Goal: Task Accomplishment & Management: Manage account settings

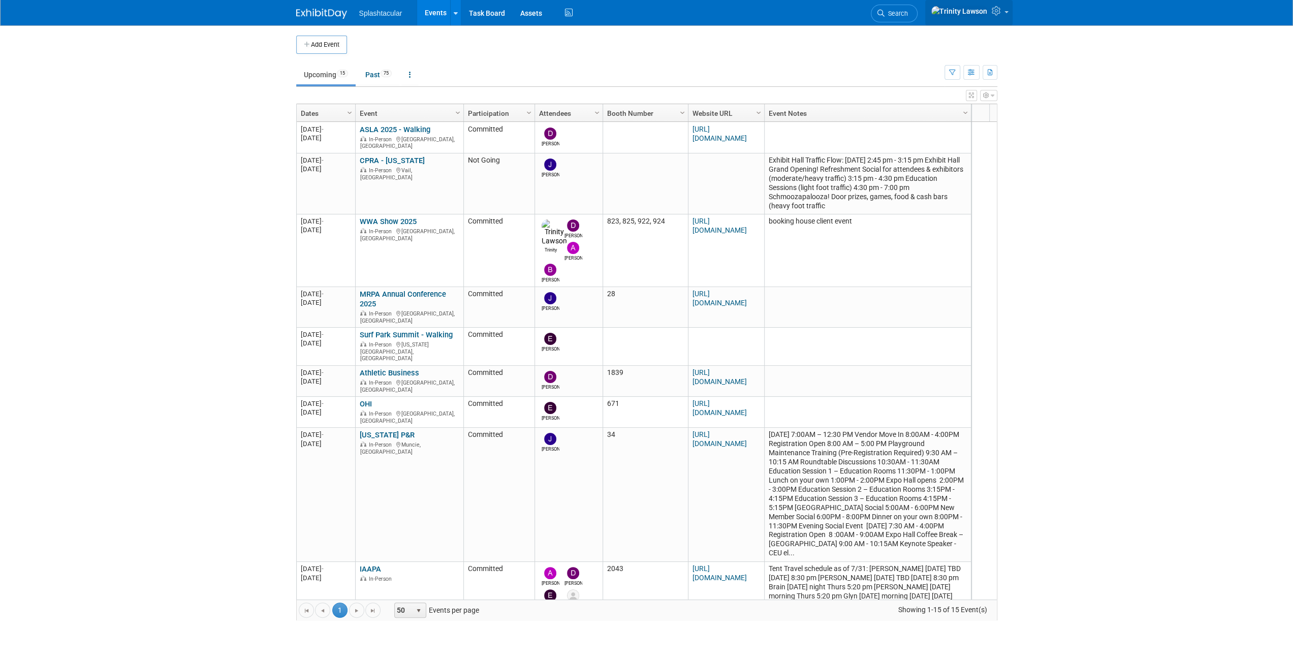
click at [977, 11] on img at bounding box center [959, 11] width 57 height 11
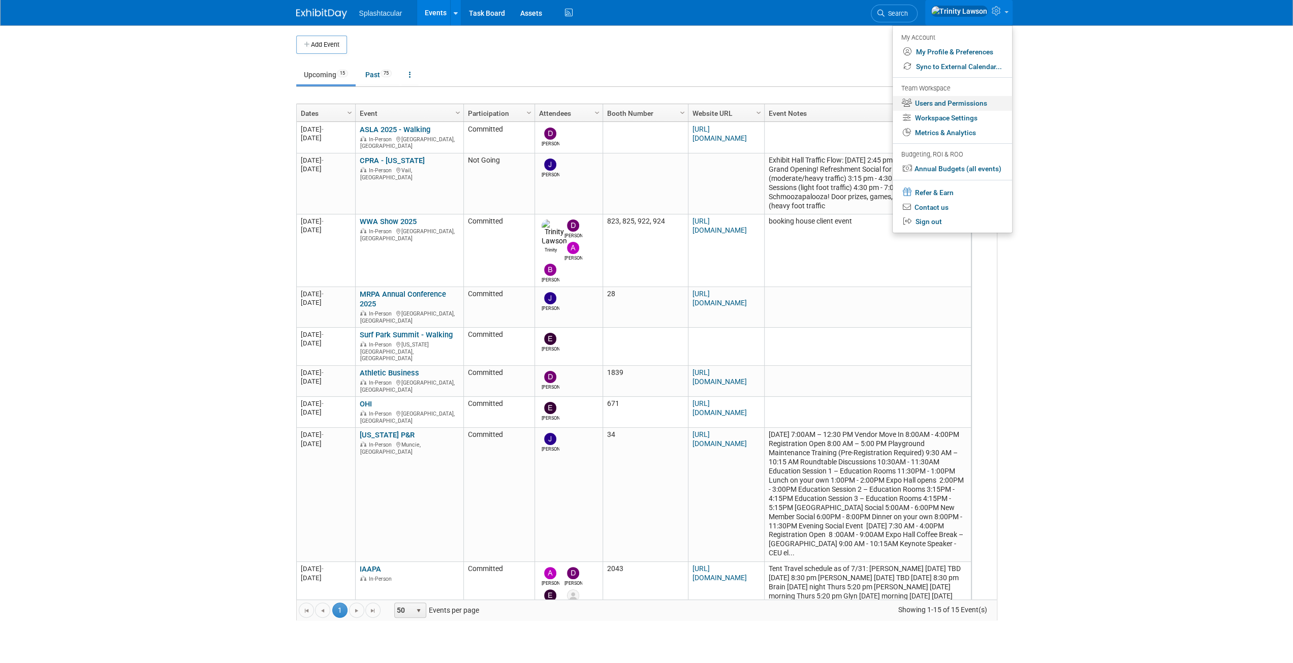
click at [953, 103] on link "Users and Permissions" at bounding box center [952, 103] width 119 height 15
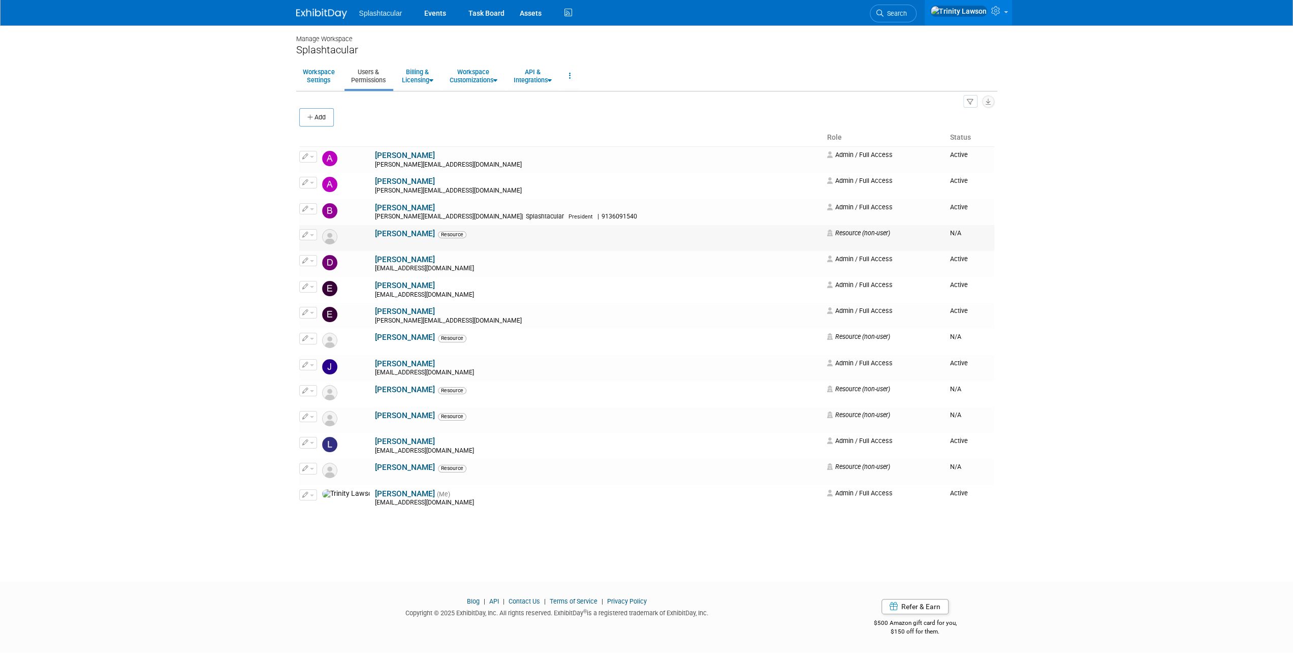
click at [383, 231] on link "[PERSON_NAME]" at bounding box center [405, 233] width 60 height 9
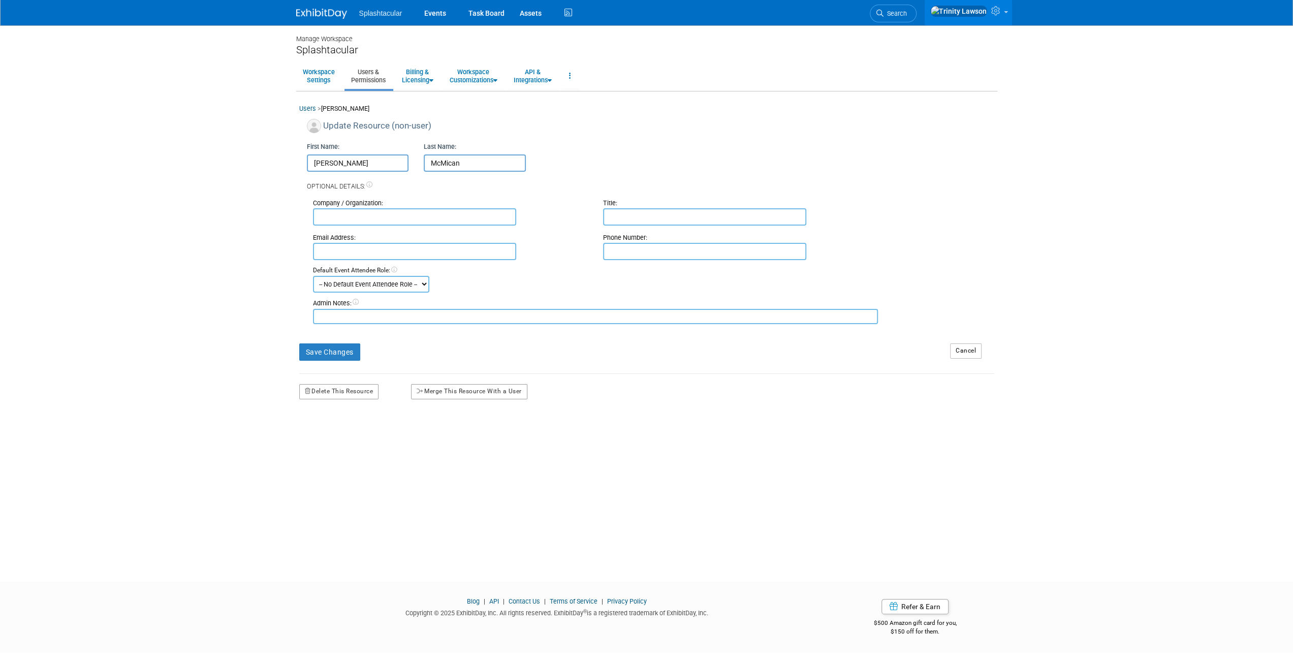
click at [389, 133] on div "Update Resource (non-user)" at bounding box center [650, 128] width 687 height 18
click at [395, 124] on div "Update Resource (non-user)" at bounding box center [650, 128] width 687 height 18
click at [485, 386] on button "Merge This Resource With a User" at bounding box center [469, 391] width 116 height 15
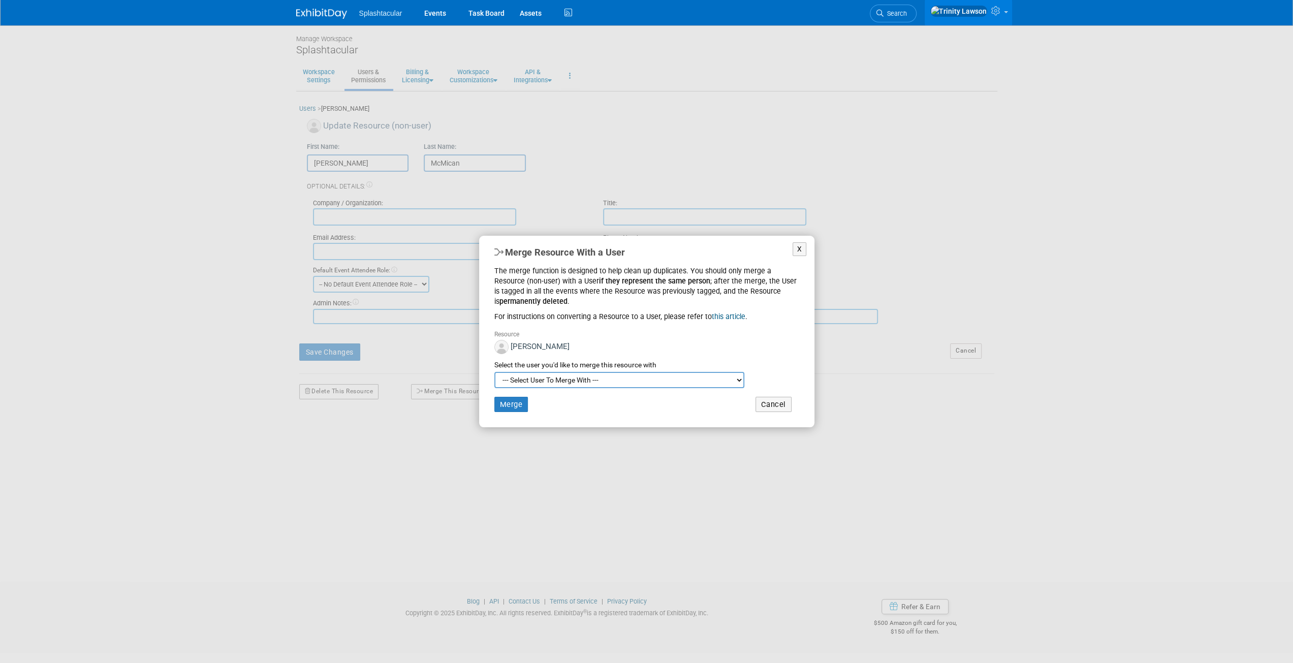
click at [543, 383] on select "--- Select User To Merge With --- Faulkner, Brian (brian@splashtacular.com) For…" at bounding box center [619, 380] width 250 height 16
click at [778, 362] on div "Select the user you'd like to merge this resource with" at bounding box center [646, 365] width 305 height 10
click at [796, 250] on button "X" at bounding box center [800, 249] width 14 height 14
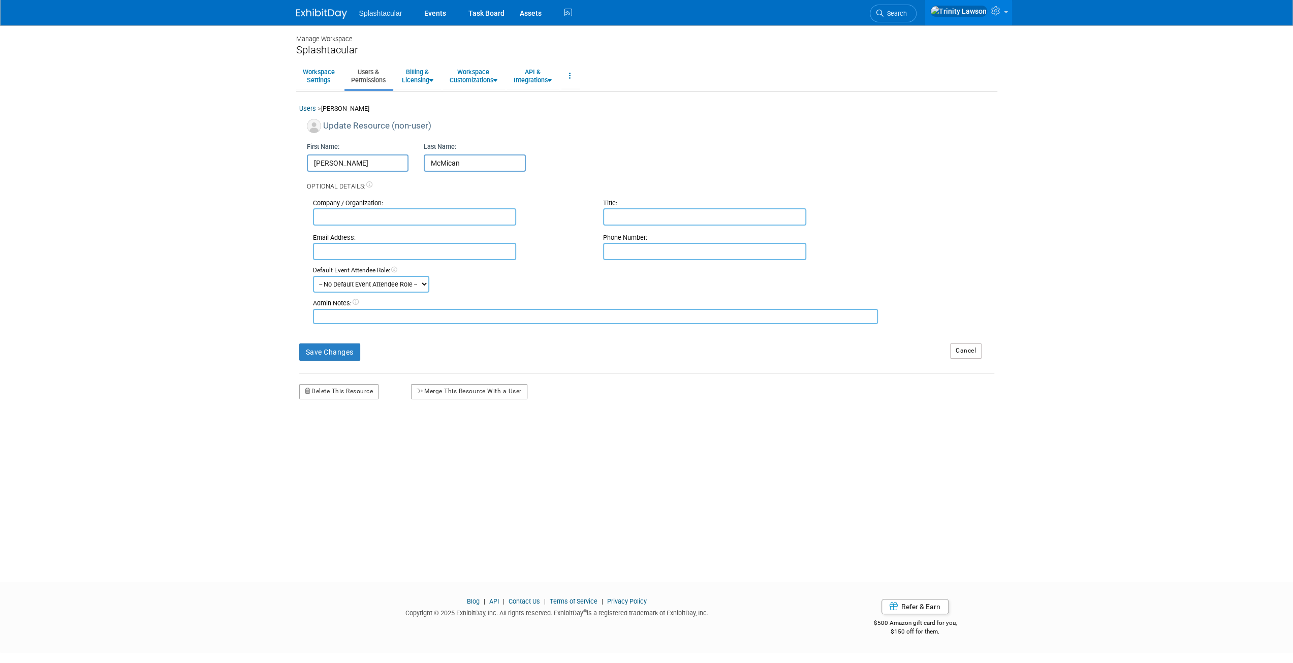
click at [362, 74] on link "Users & Permissions" at bounding box center [368, 76] width 48 height 25
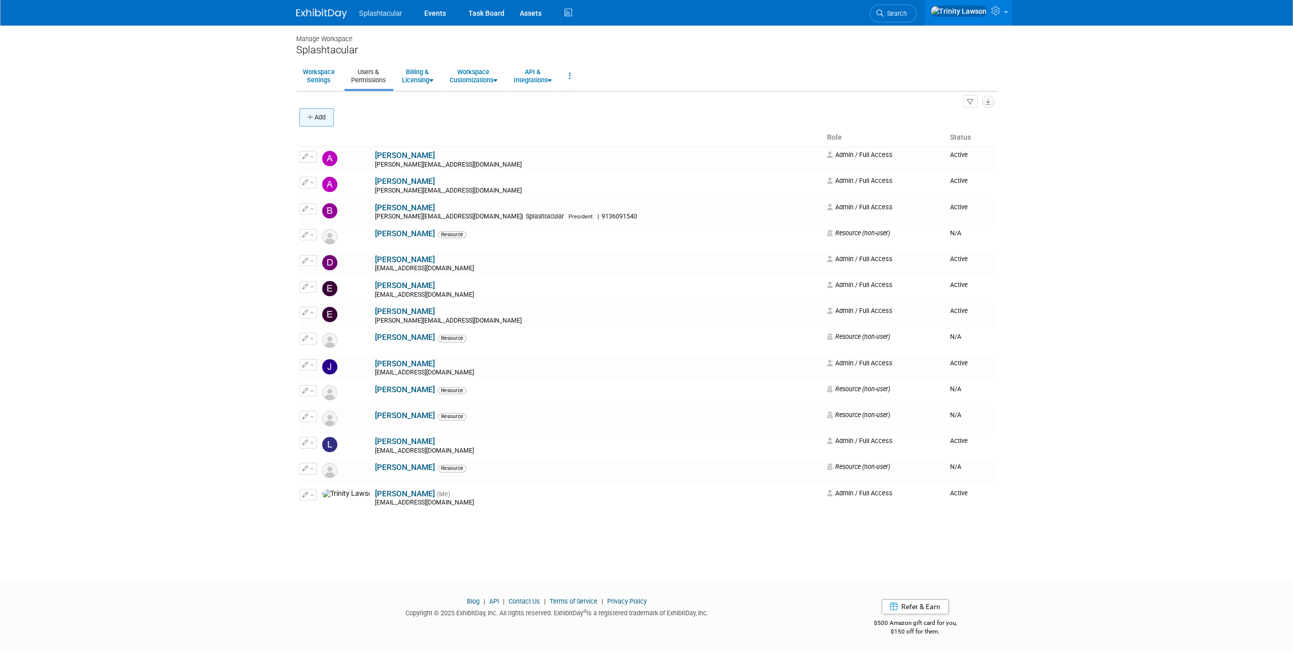
click at [322, 121] on button "Add" at bounding box center [316, 117] width 35 height 18
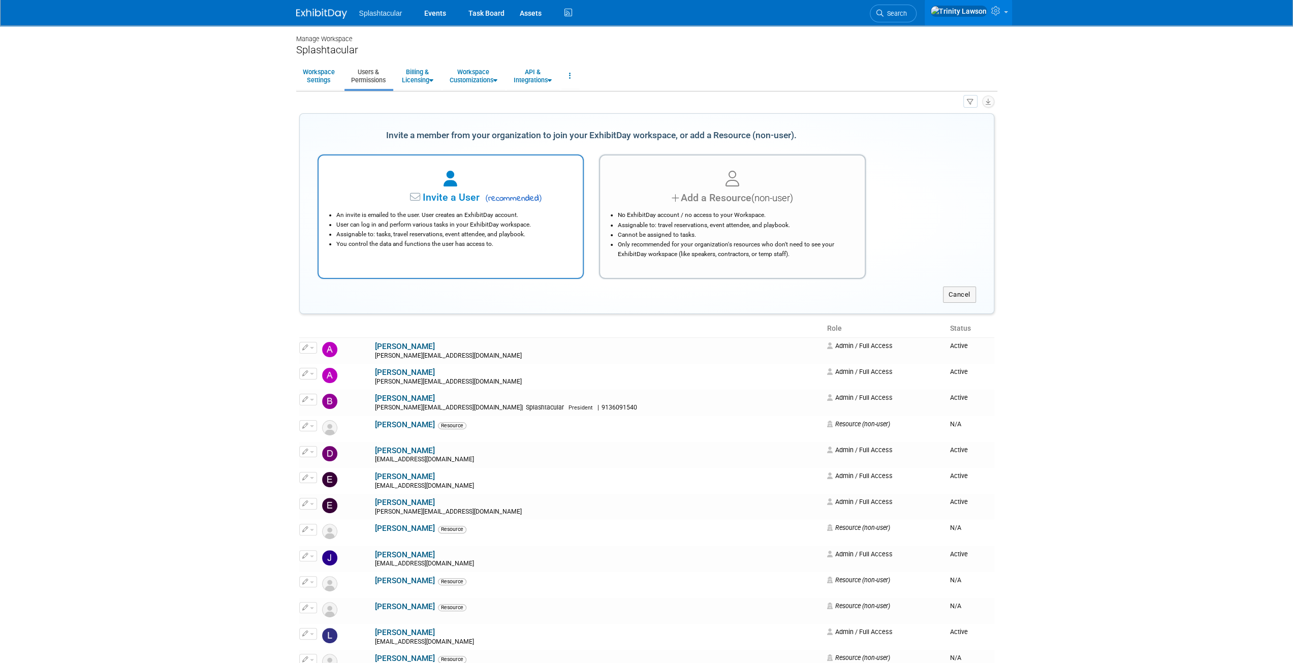
click at [479, 213] on li "An invite is emailed to the user. User creates an ExhibitDay account." at bounding box center [453, 215] width 234 height 10
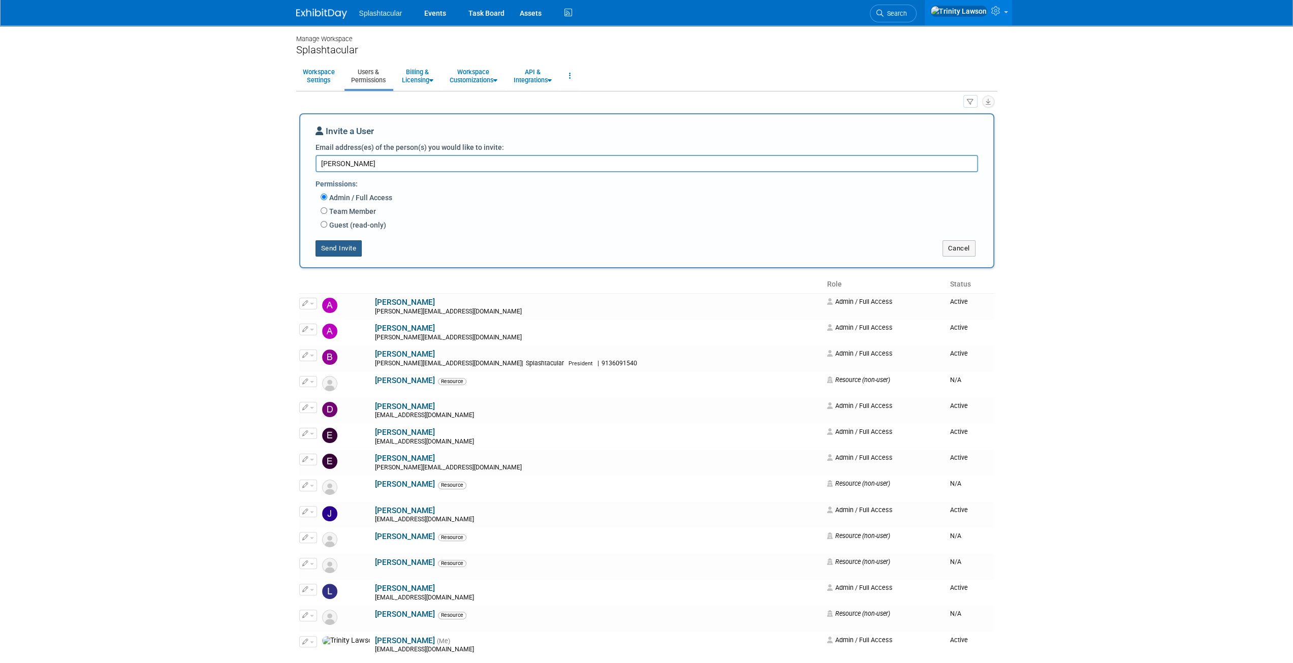
click at [327, 246] on button "Send Invite" at bounding box center [338, 248] width 47 height 16
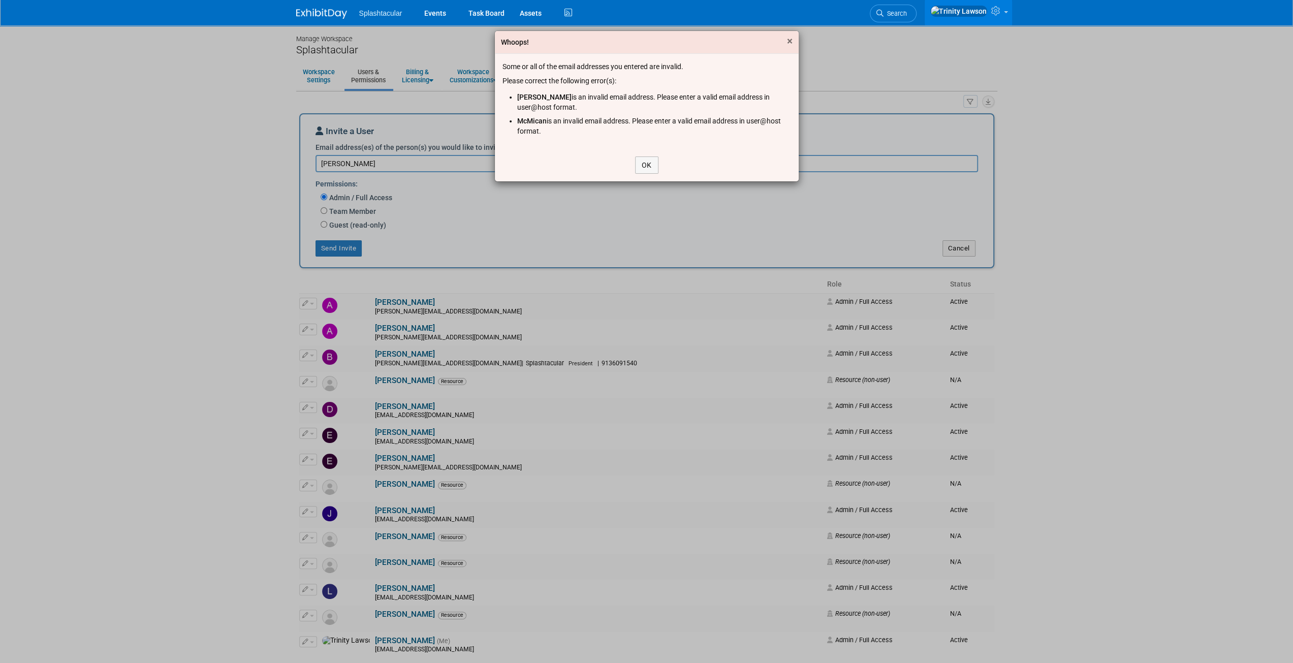
click at [787, 38] on span "×" at bounding box center [790, 41] width 6 height 12
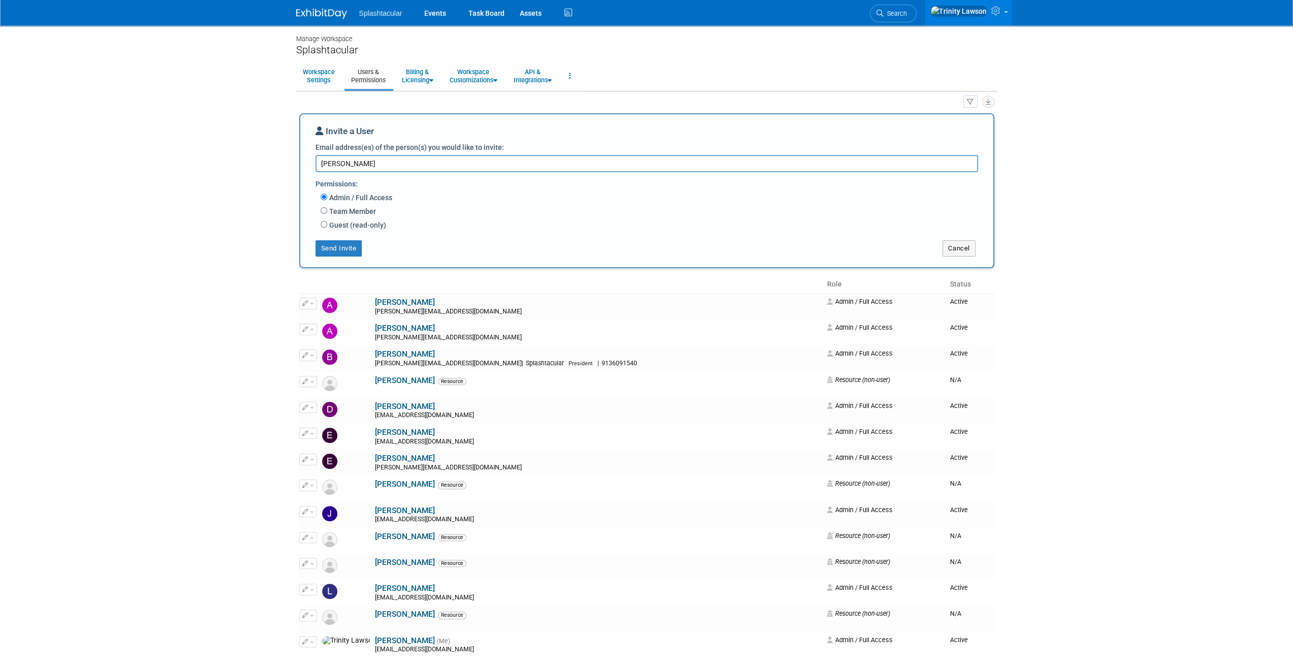
click at [377, 158] on textarea "Brian McMican" at bounding box center [646, 163] width 662 height 17
drag, startPoint x: 391, startPoint y: 169, endPoint x: 176, endPoint y: 169, distance: 214.9
click at [173, 169] on body "Splashtacular Events Task Board Assets Activity Feed" at bounding box center [646, 331] width 1293 height 663
paste textarea "bmcmican@splashtacular.com"
type textarea "bmcmican@splashtacular.com"
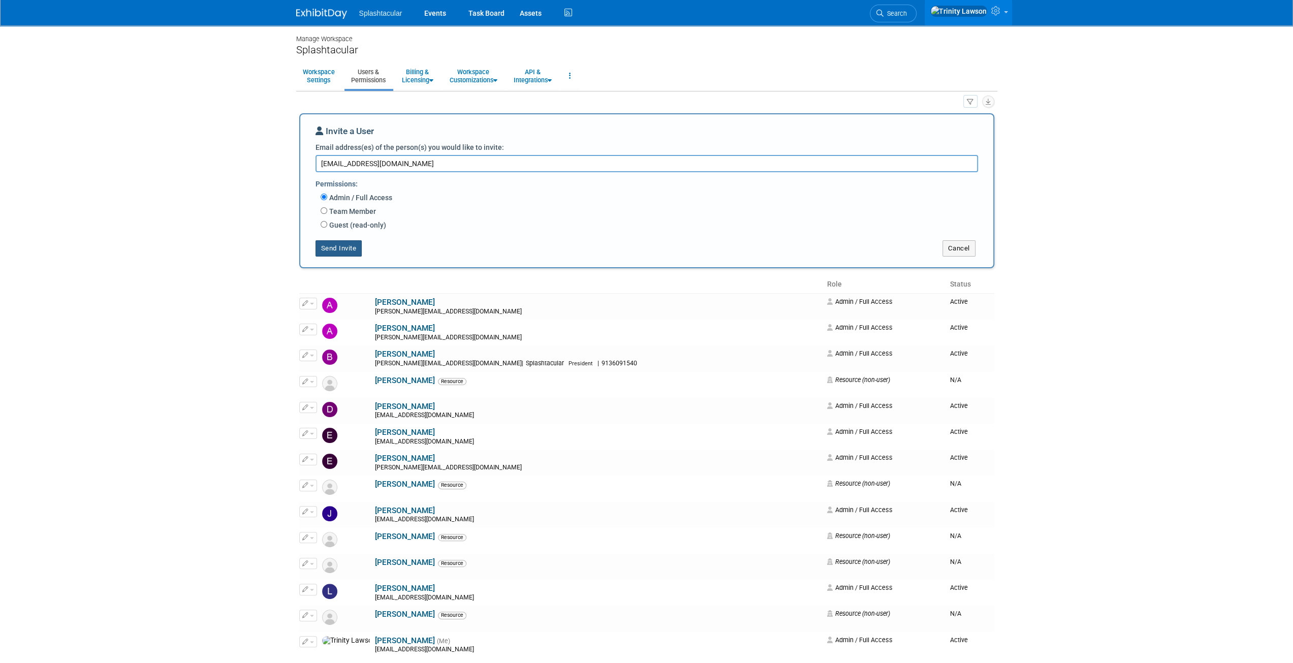
click at [338, 248] on button "Send Invite" at bounding box center [338, 248] width 47 height 16
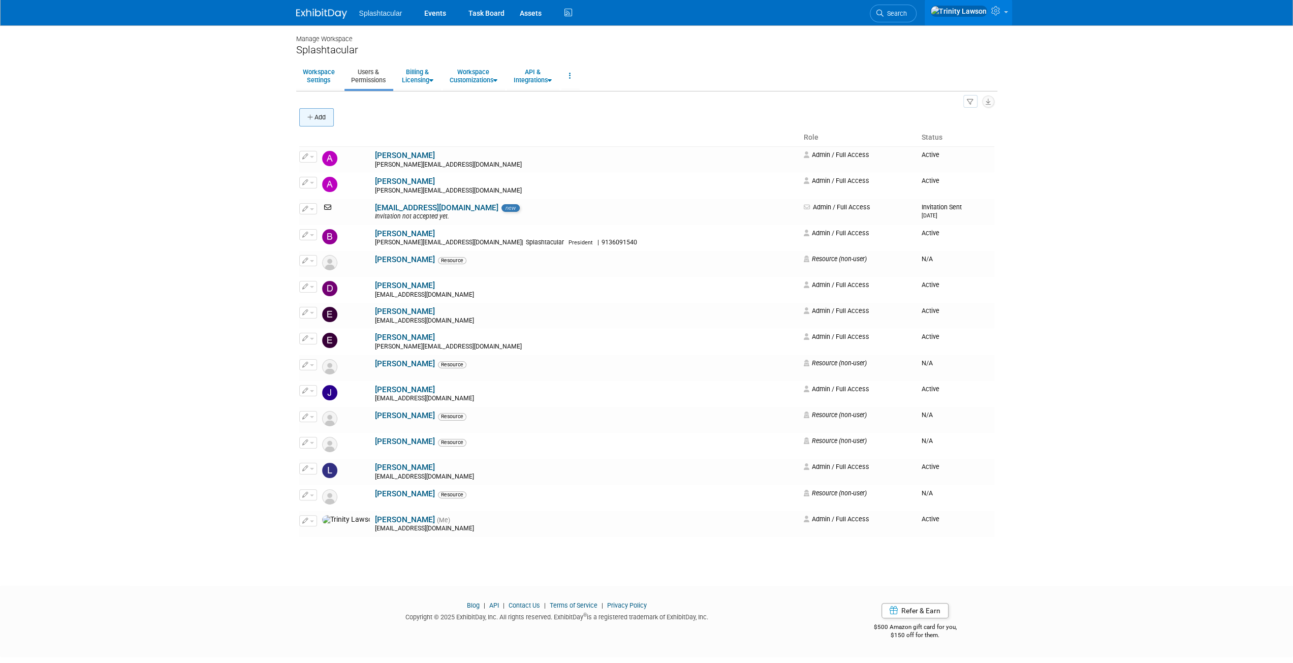
click at [323, 113] on button "Add" at bounding box center [316, 117] width 35 height 18
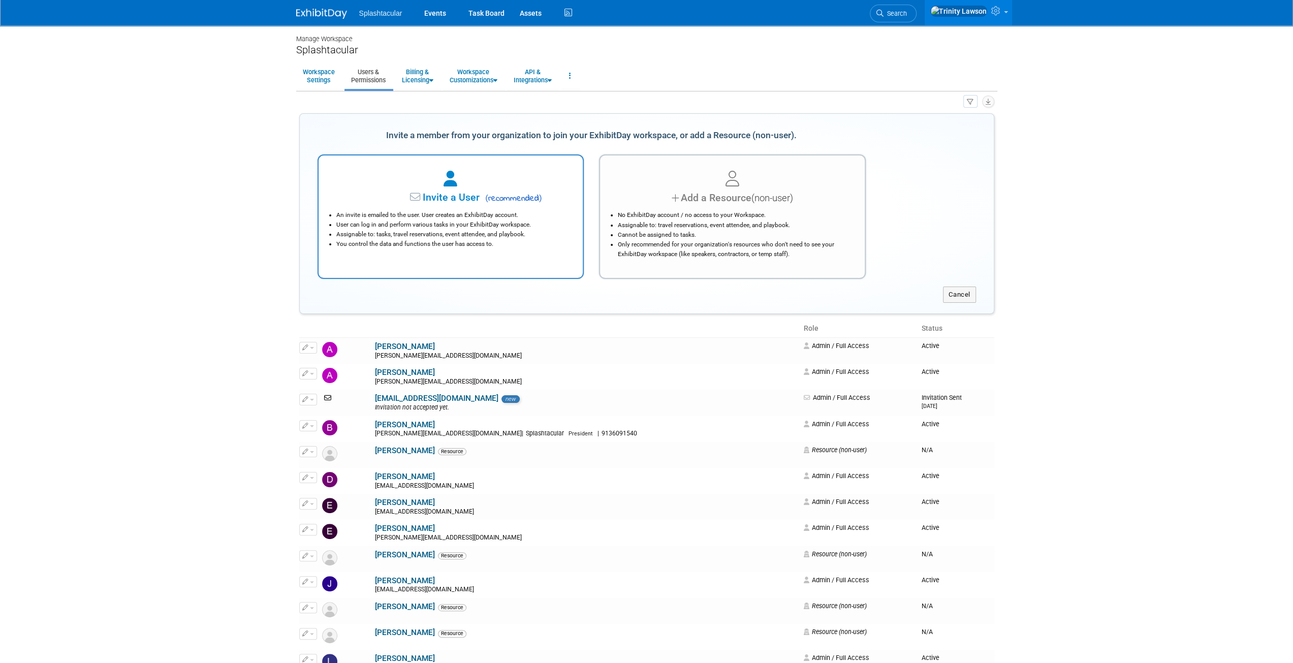
click at [510, 219] on li "An invite is emailed to the user. User creates an ExhibitDay account." at bounding box center [453, 215] width 234 height 10
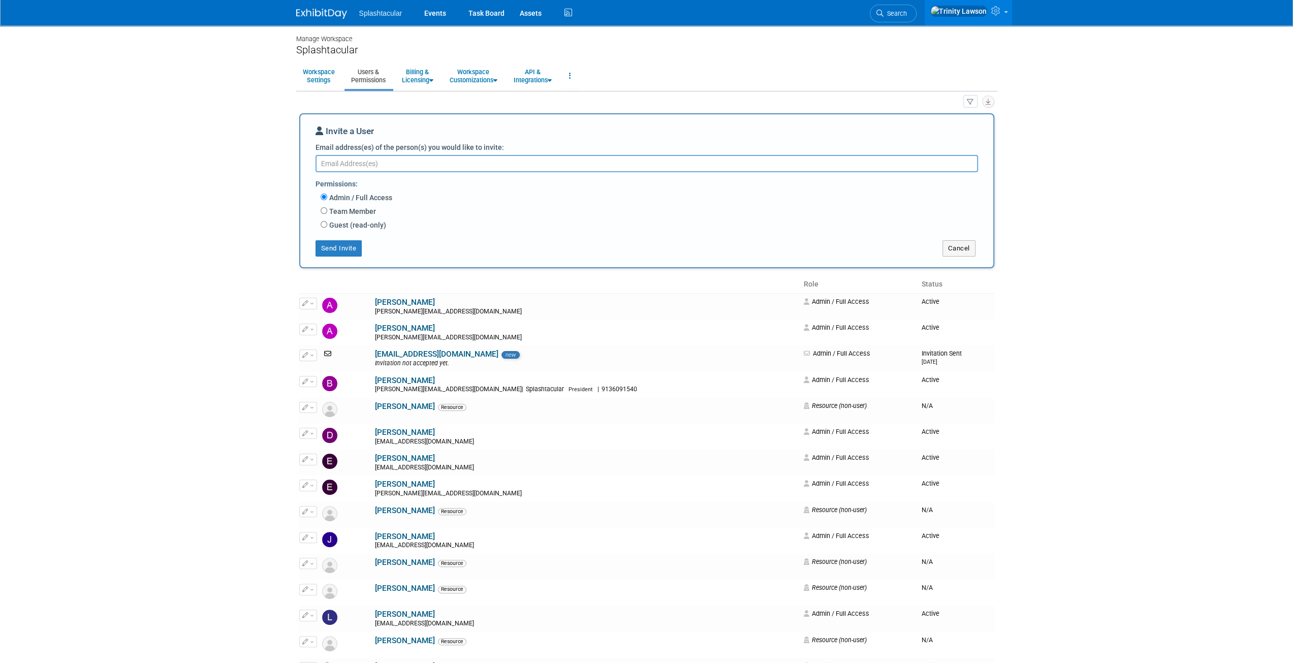
paste textarea "scott@splashtacular.com"
type textarea "scott@splashtacular.com"
click at [353, 248] on button "Send Invite" at bounding box center [338, 248] width 47 height 16
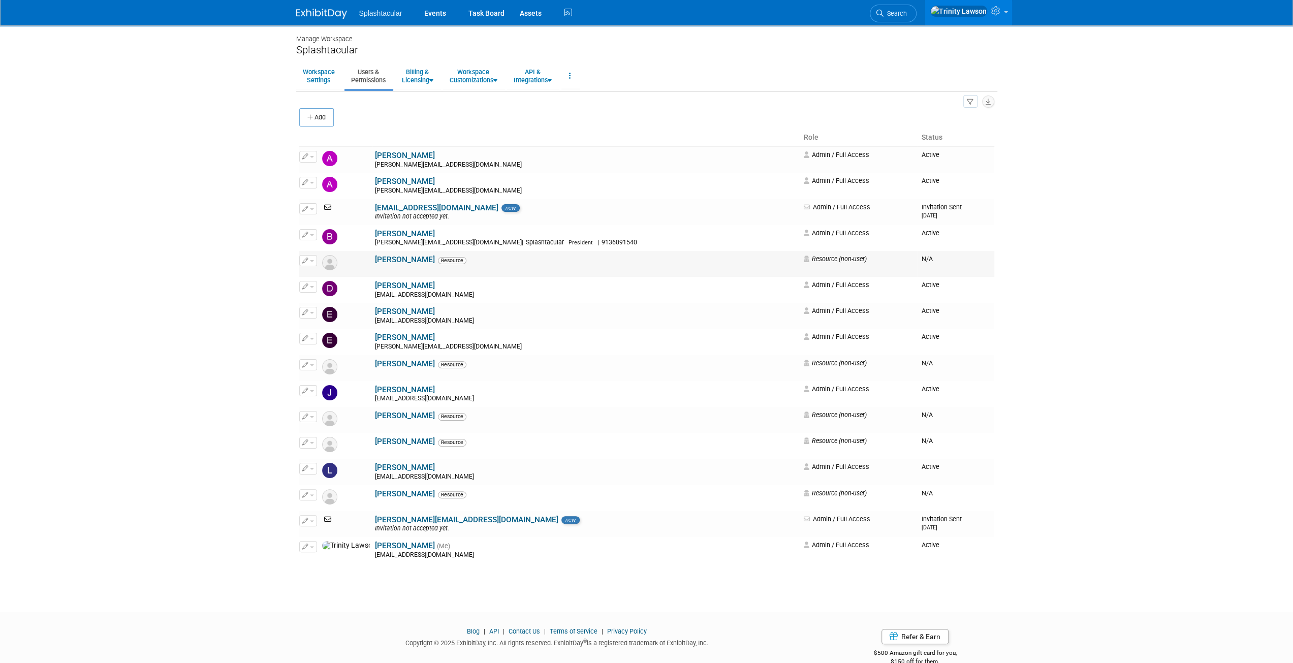
click at [375, 259] on link "Brian McMican" at bounding box center [405, 259] width 60 height 9
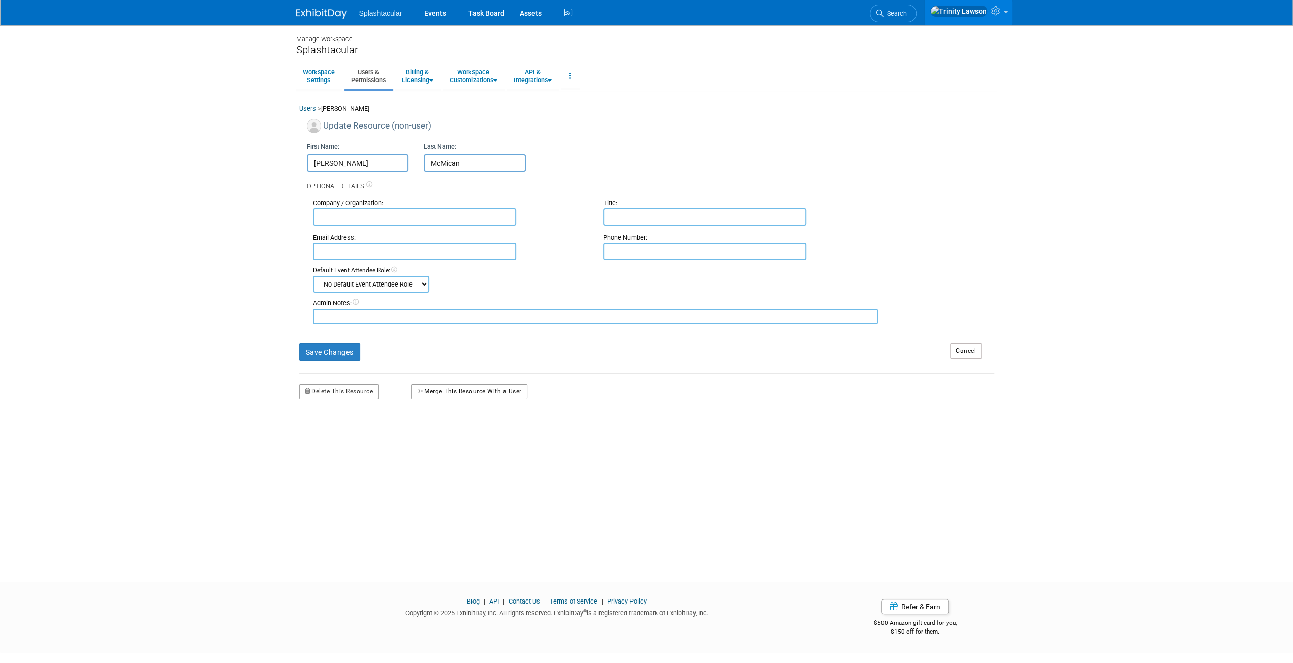
click at [480, 391] on button "Merge This Resource With a User" at bounding box center [469, 391] width 116 height 15
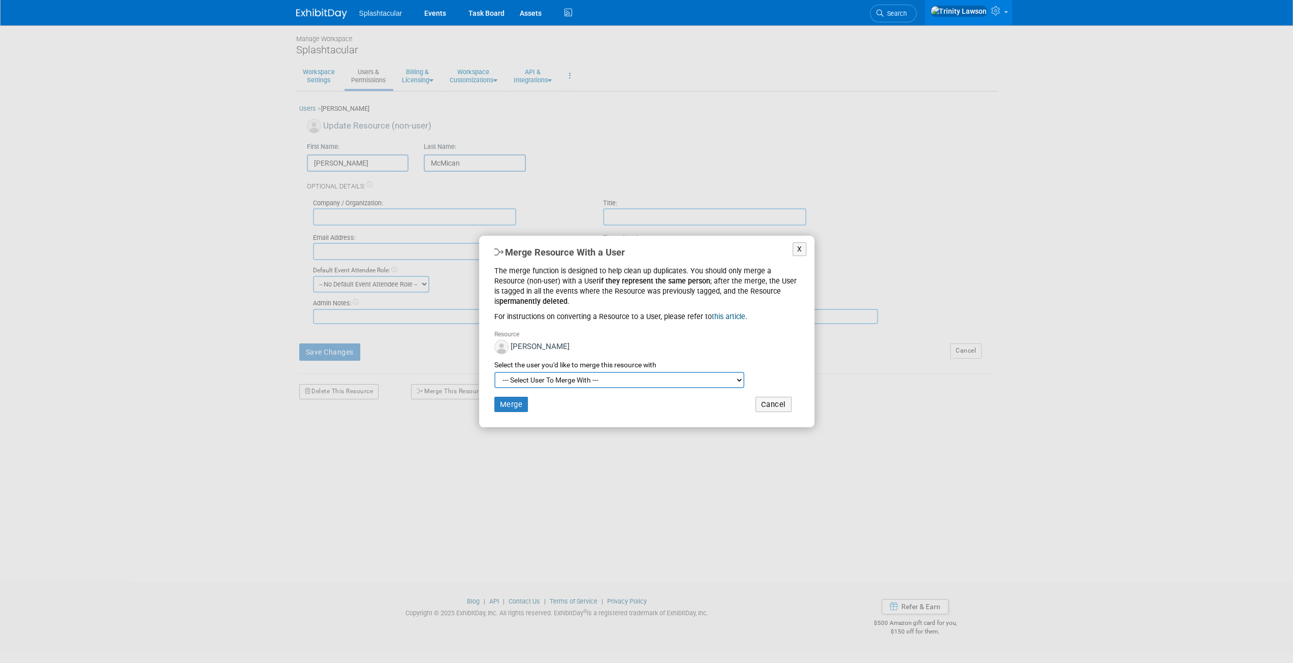
click at [555, 384] on select "--- Select User To Merge With --- [PERSON_NAME] ([PERSON_NAME][EMAIL_ADDRESS][D…" at bounding box center [619, 380] width 250 height 16
click at [688, 375] on div "--- Select User To Merge With --- [PERSON_NAME] ([PERSON_NAME][EMAIL_ADDRESS][D…" at bounding box center [646, 380] width 305 height 16
click at [609, 385] on select "--- Select User To Merge With --- [PERSON_NAME] ([PERSON_NAME][EMAIL_ADDRESS][D…" at bounding box center [619, 380] width 250 height 16
click at [804, 256] on button "X" at bounding box center [800, 249] width 14 height 14
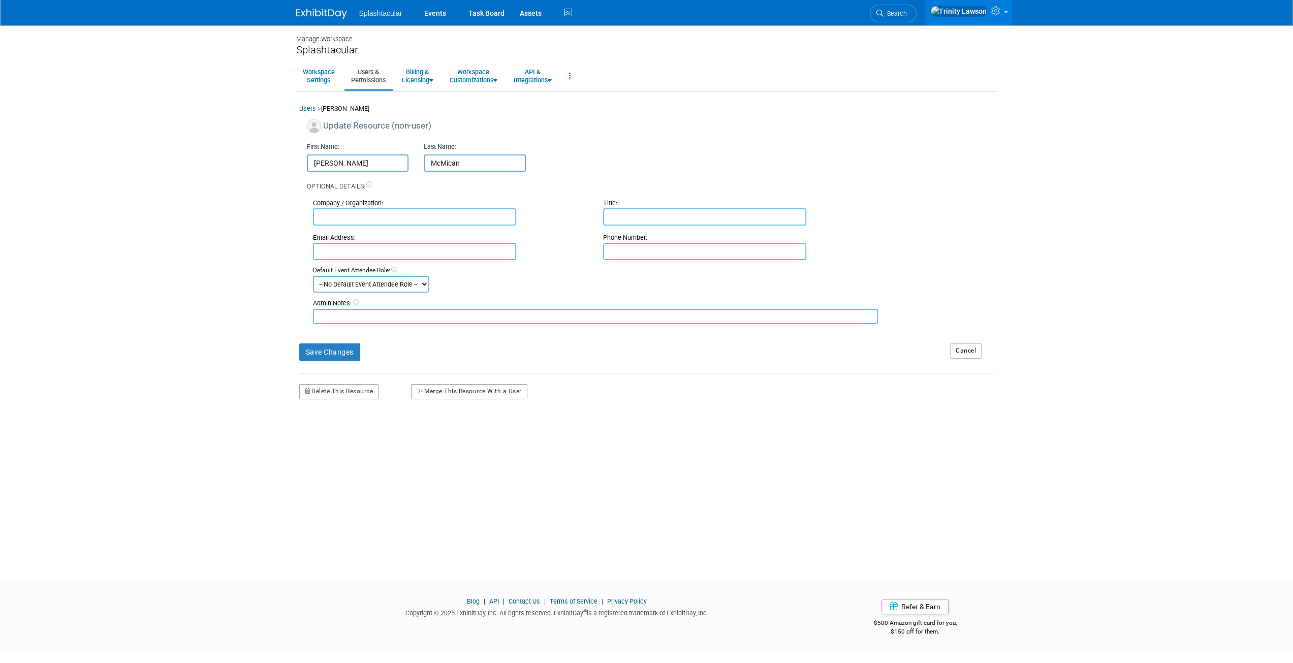
click at [370, 72] on link "Users & Permissions" at bounding box center [368, 76] width 48 height 25
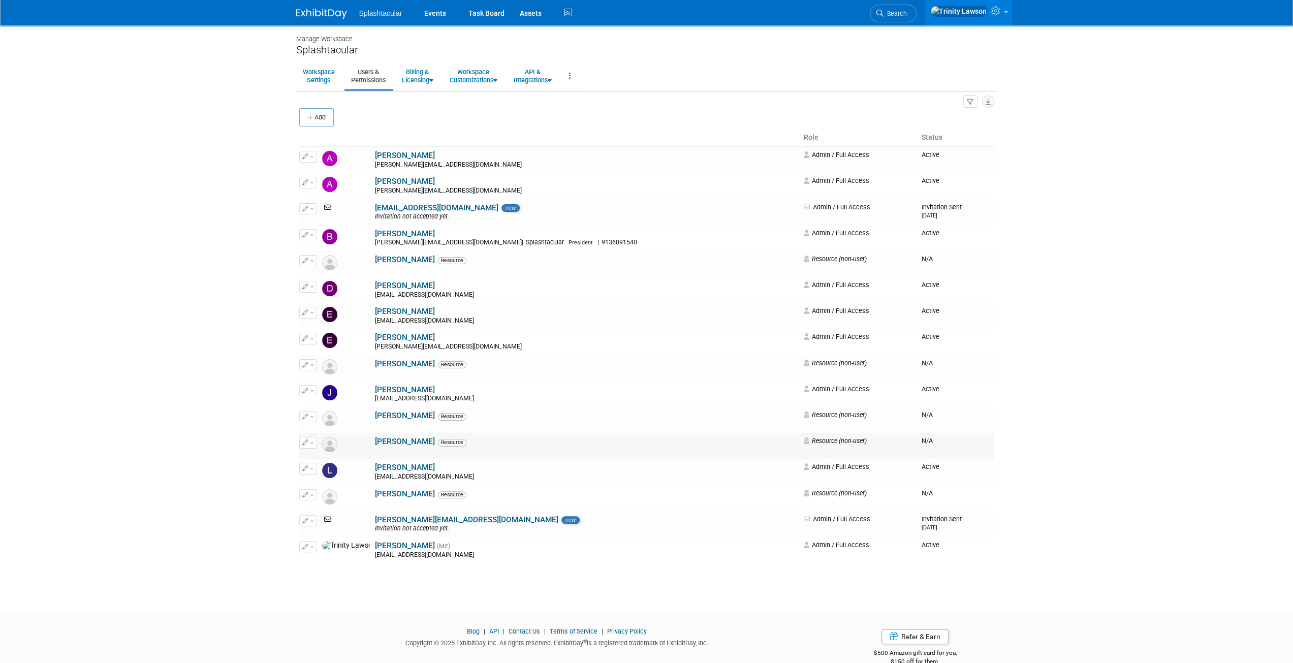
click at [378, 440] on link "Luke Stowell" at bounding box center [405, 441] width 60 height 9
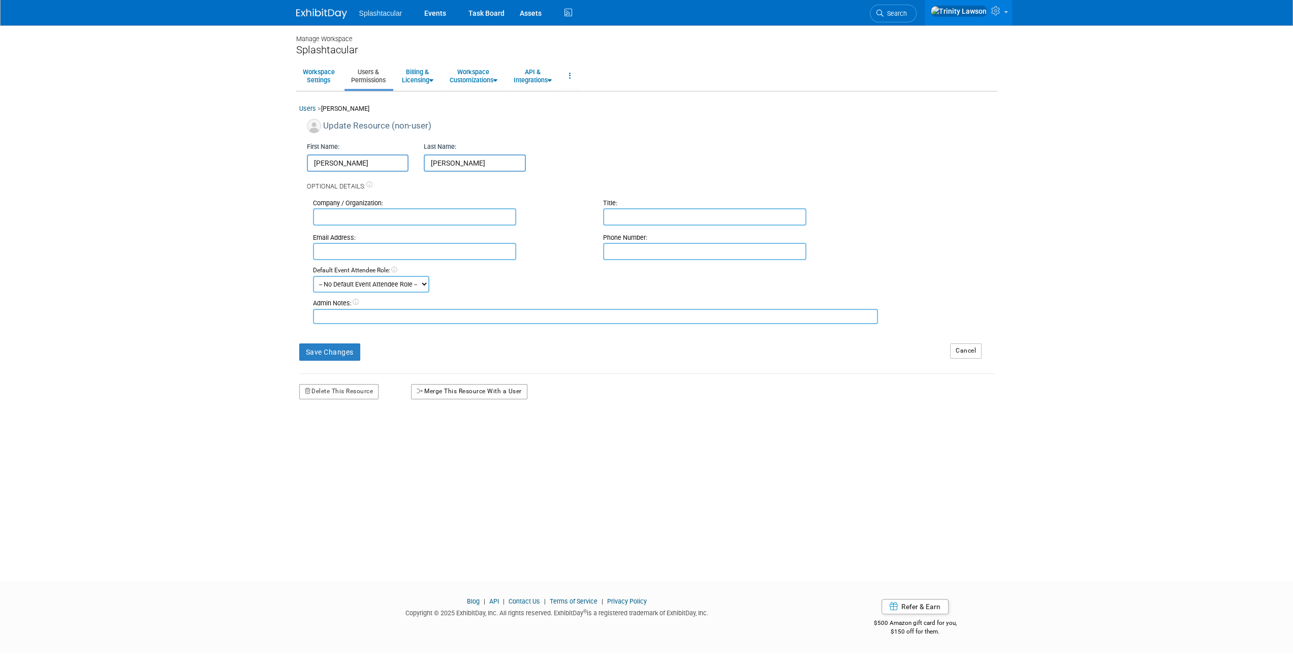
click at [462, 391] on button "Merge This Resource With a User" at bounding box center [469, 391] width 116 height 15
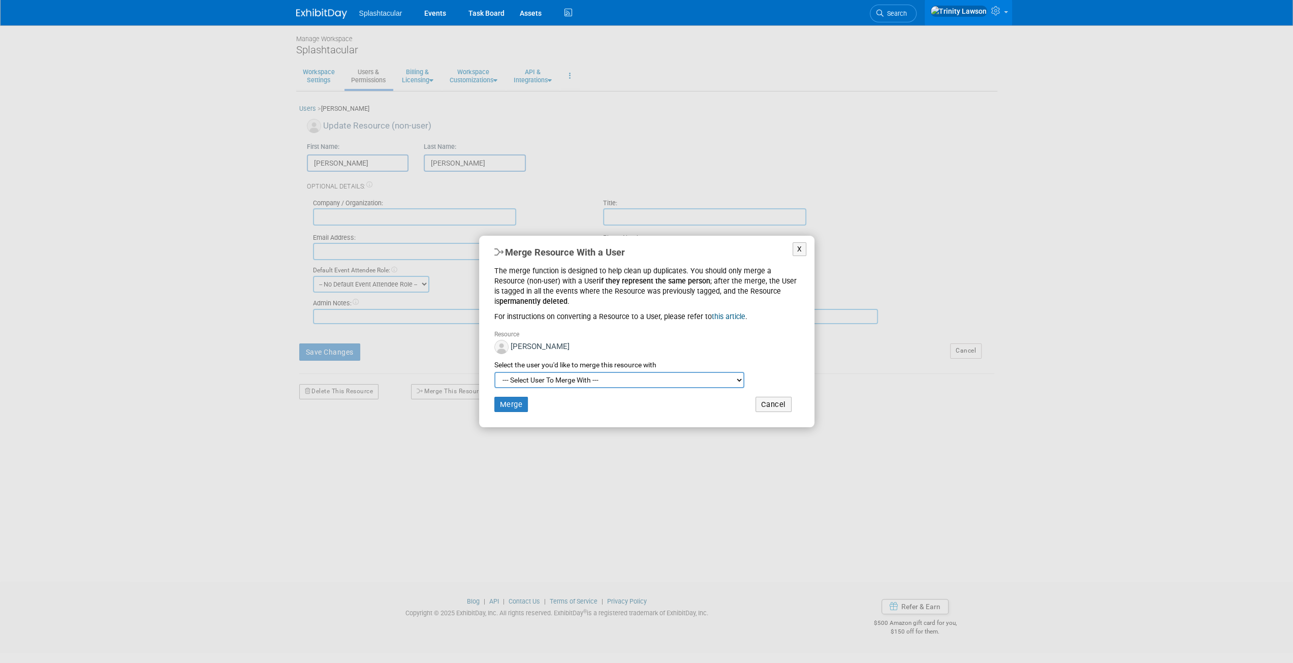
click at [549, 377] on select "--- Select User To Merge With --- [PERSON_NAME] ([PERSON_NAME][EMAIL_ADDRESS][D…" at bounding box center [619, 380] width 250 height 16
click at [676, 377] on div "--- Select User To Merge With --- [PERSON_NAME] ([PERSON_NAME][EMAIL_ADDRESS][D…" at bounding box center [646, 380] width 305 height 16
click at [606, 375] on select "--- Select User To Merge With --- [PERSON_NAME] ([PERSON_NAME][EMAIL_ADDRESS][D…" at bounding box center [619, 380] width 250 height 16
select select "7cd5fb6b-cab8-4243-8c50-84f88afaf0e5"
click at [494, 372] on select "--- Select User To Merge With --- [PERSON_NAME] ([PERSON_NAME][EMAIL_ADDRESS][D…" at bounding box center [619, 380] width 250 height 16
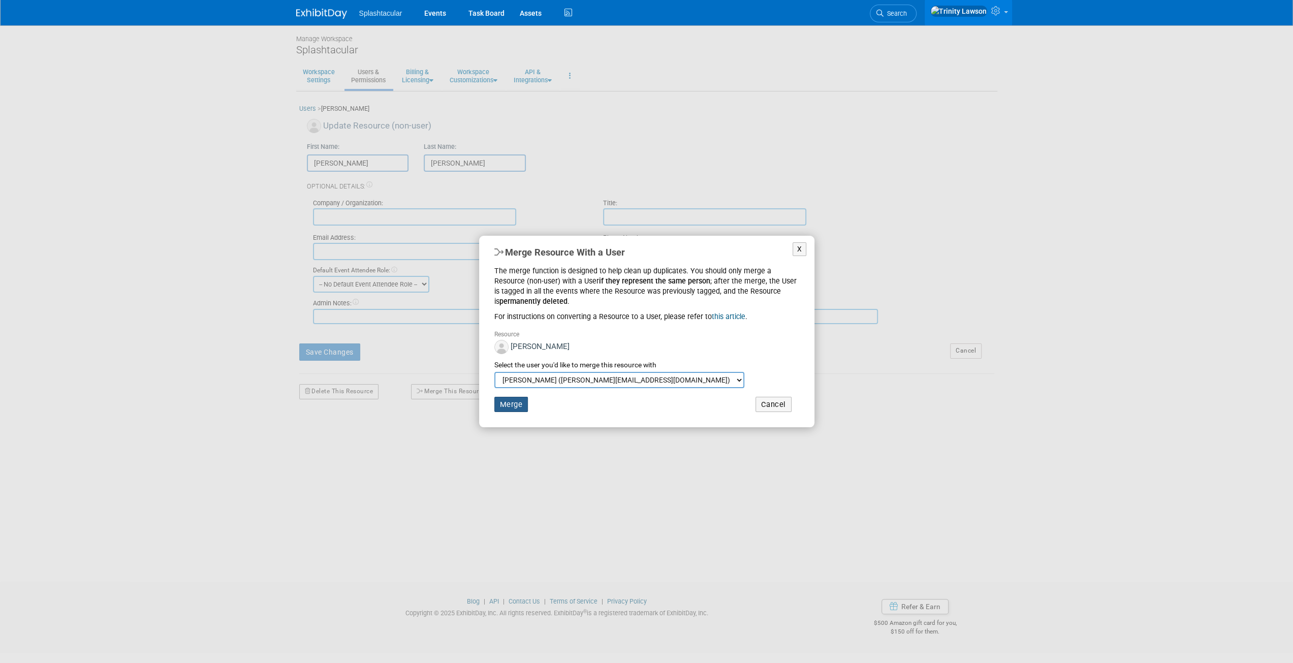
click at [524, 406] on button "Merge" at bounding box center [511, 404] width 34 height 15
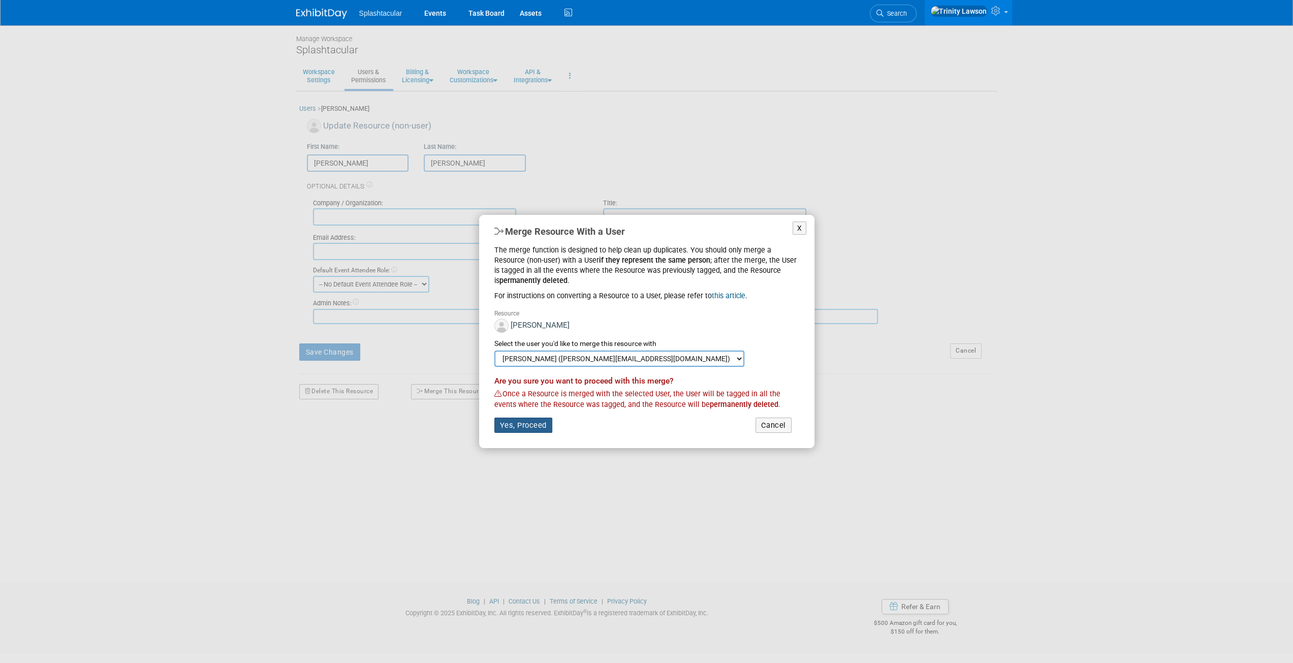
click at [531, 423] on button "Yes, Proceed" at bounding box center [523, 425] width 58 height 15
